Goal: Task Accomplishment & Management: Use online tool/utility

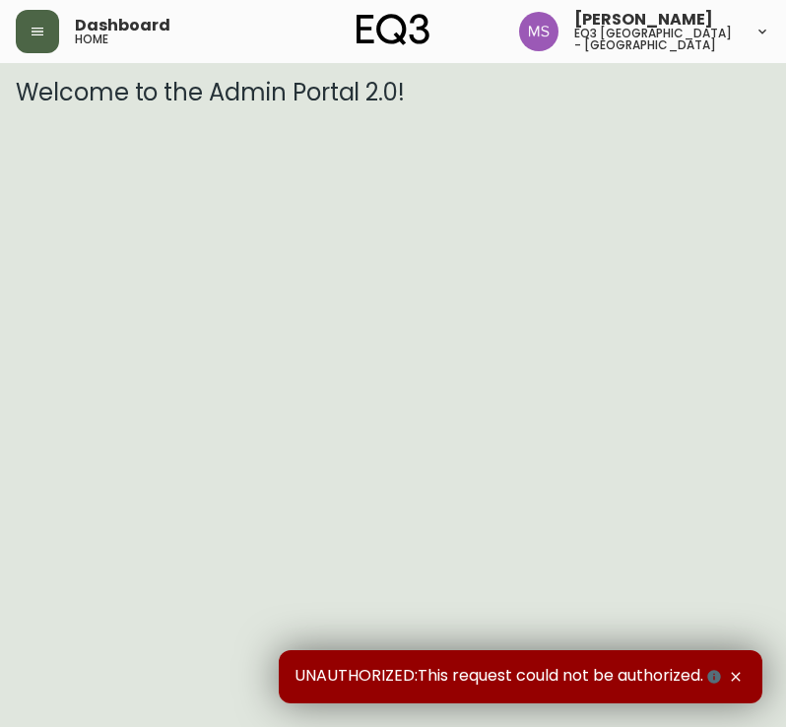
click at [20, 25] on button "button" at bounding box center [37, 31] width 43 height 43
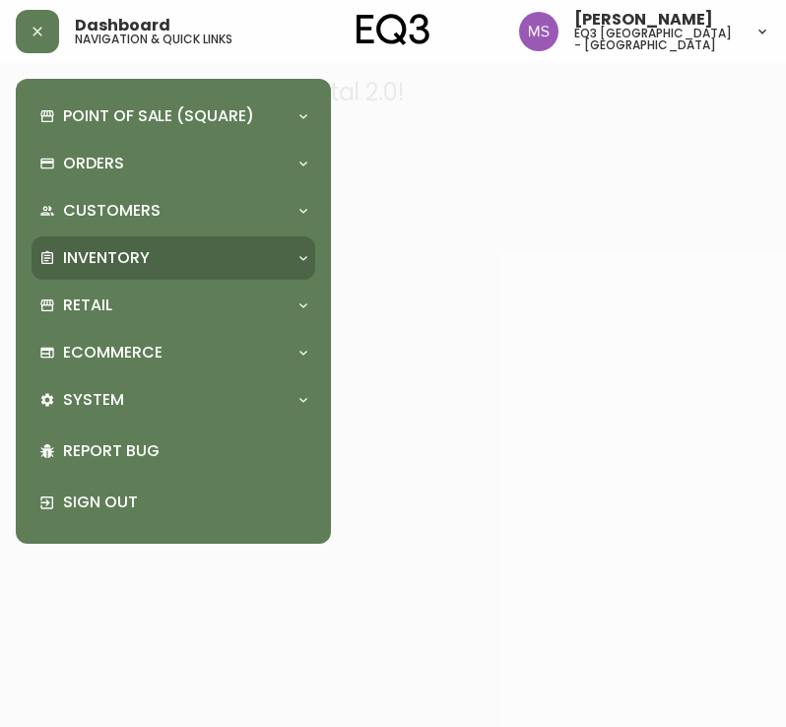
click at [149, 249] on p "Inventory" at bounding box center [106, 258] width 87 height 22
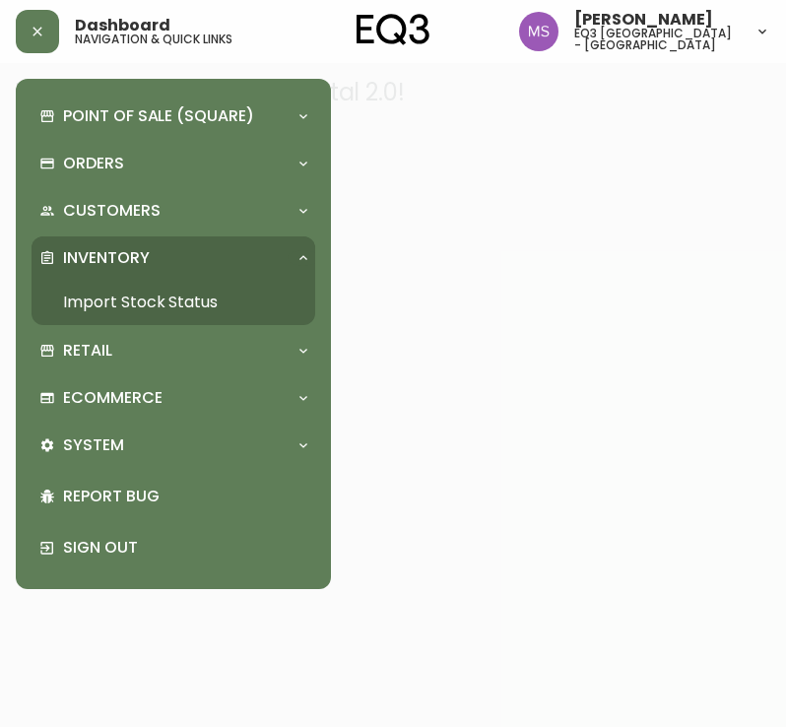
click at [244, 295] on link "Import Stock Status" at bounding box center [174, 302] width 284 height 45
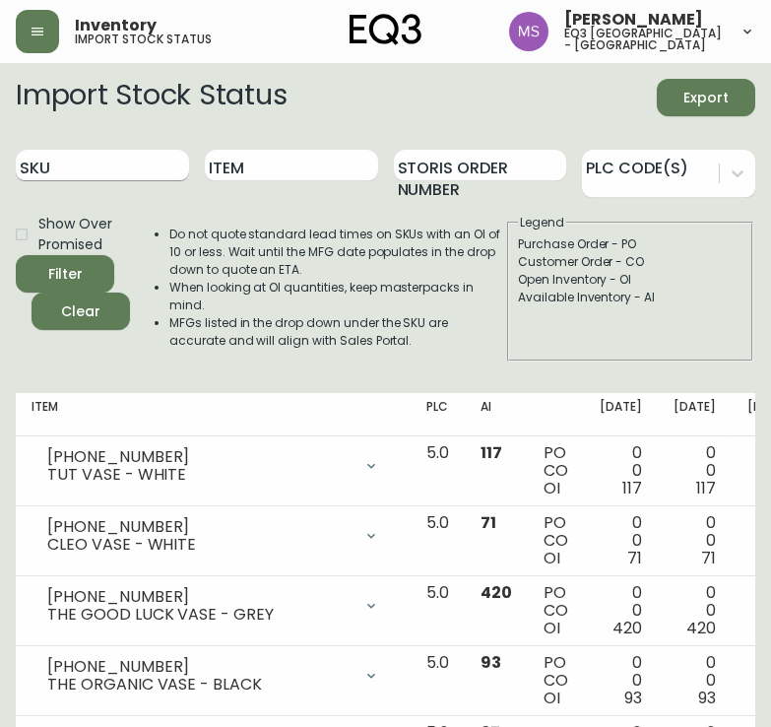
click at [87, 161] on input "SKU" at bounding box center [102, 166] width 173 height 32
paste input "[PHONE_NUMBER]"
click at [16, 255] on button "Filter" at bounding box center [65, 273] width 99 height 37
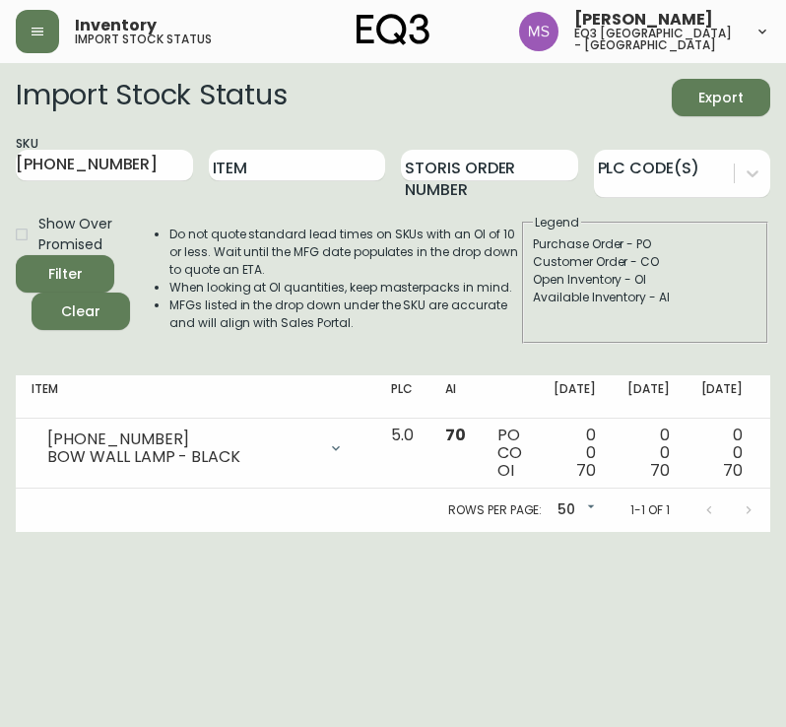
drag, startPoint x: 120, startPoint y: 157, endPoint x: -1, endPoint y: 155, distance: 121.2
click at [0, 155] on html "Inventory import stock status [PERSON_NAME] eq3 [GEOGRAPHIC_DATA] - st laurent …" at bounding box center [393, 266] width 786 height 532
paste input "[PHONE_NUMBER]"
type input "[PHONE_NUMBER]"
click at [16, 255] on button "Filter" at bounding box center [65, 273] width 99 height 37
